Goal: Information Seeking & Learning: Find specific page/section

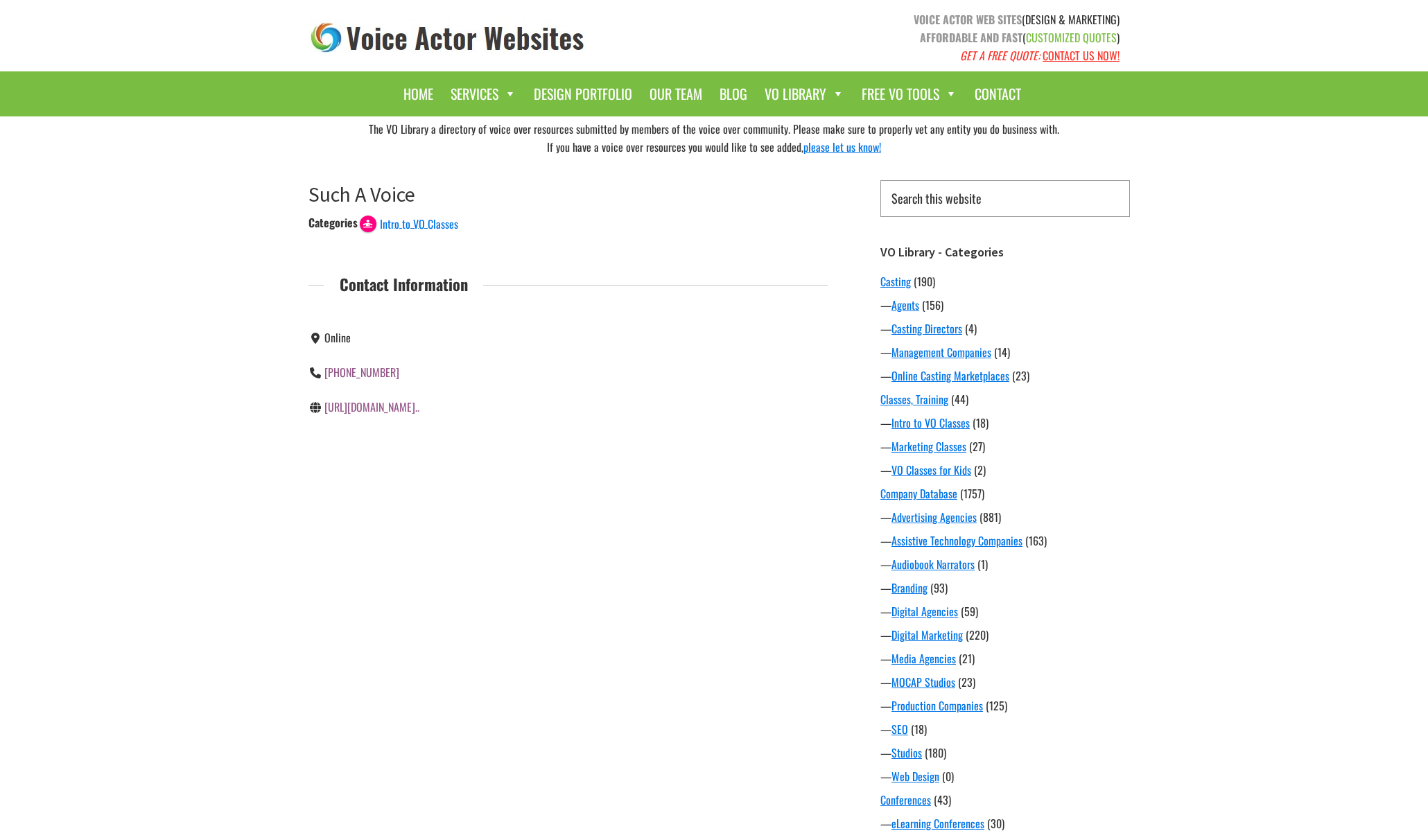
click at [1008, 198] on input "Search this website" at bounding box center [1005, 198] width 250 height 37
type input "f"
type input "Free Voice Evaluation"
click at [1129, 179] on input "Search" at bounding box center [1129, 179] width 1 height 1
click at [394, 410] on link "https://www.suchavoice.com/services/v..." at bounding box center [372, 407] width 95 height 17
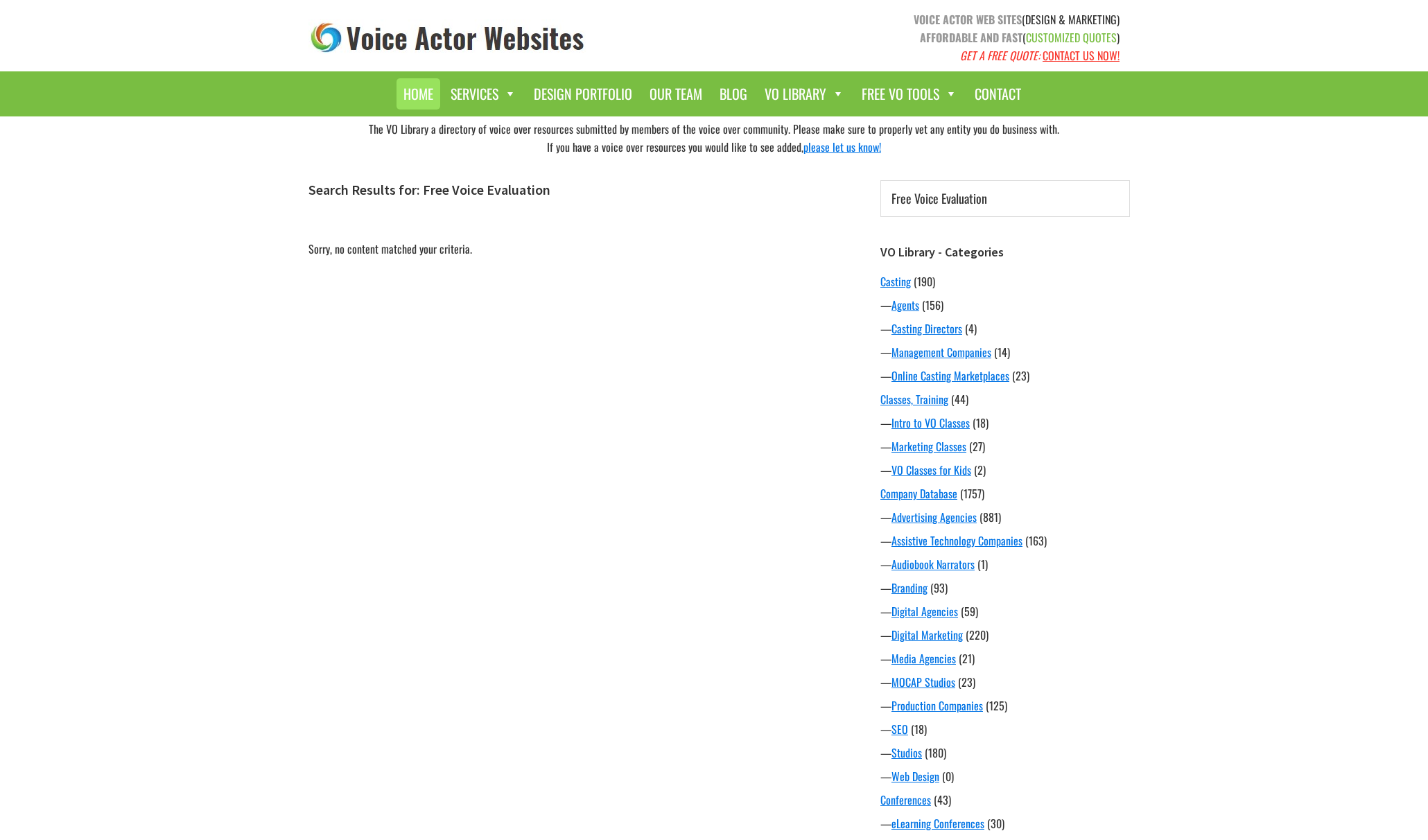
click at [428, 91] on link "Home" at bounding box center [418, 93] width 44 height 31
